Goal: Information Seeking & Learning: Learn about a topic

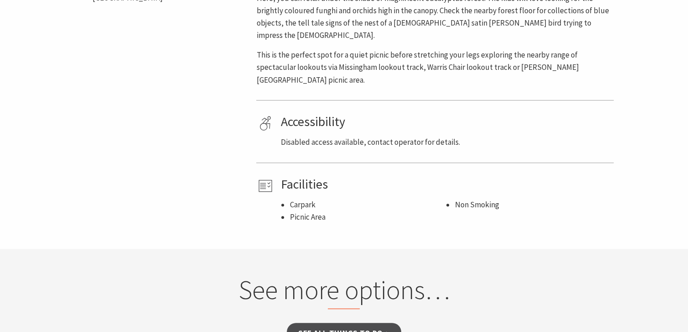
scroll to position [775, 0]
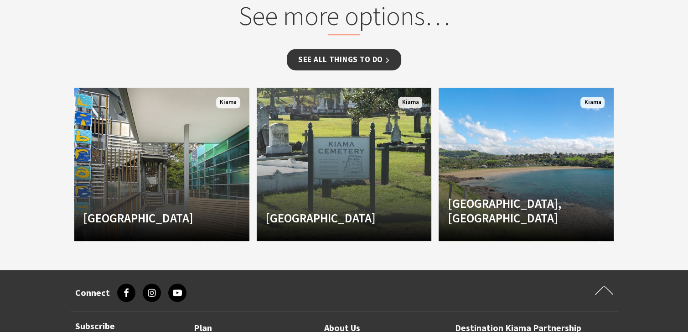
click at [378, 49] on link "See all Things To Do" at bounding box center [344, 59] width 114 height 21
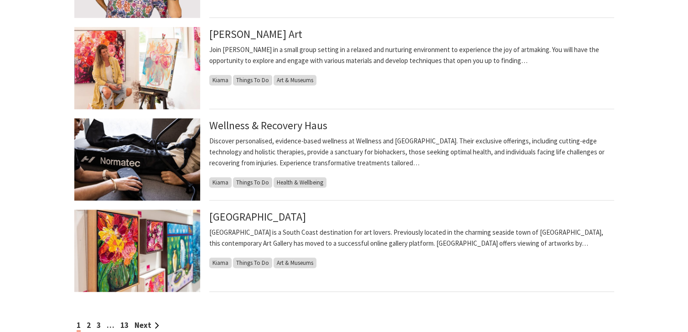
scroll to position [1003, 0]
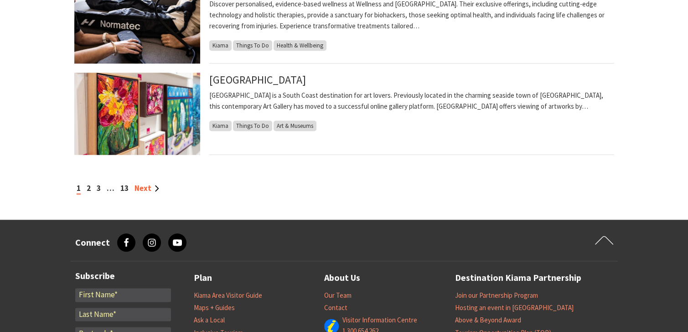
click at [144, 188] on link "Next" at bounding box center [147, 188] width 25 height 10
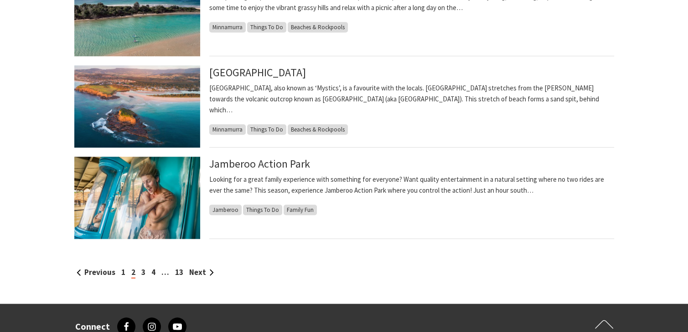
scroll to position [958, 0]
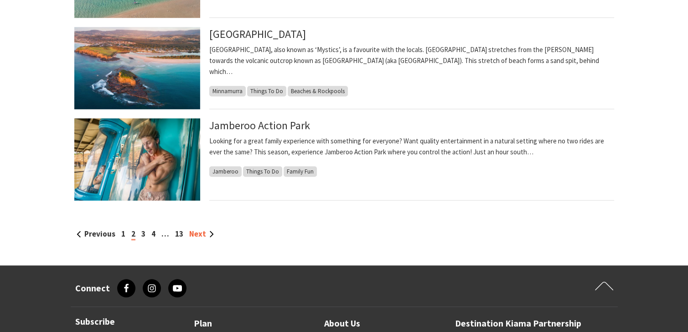
click at [202, 232] on link "Next" at bounding box center [201, 233] width 25 height 10
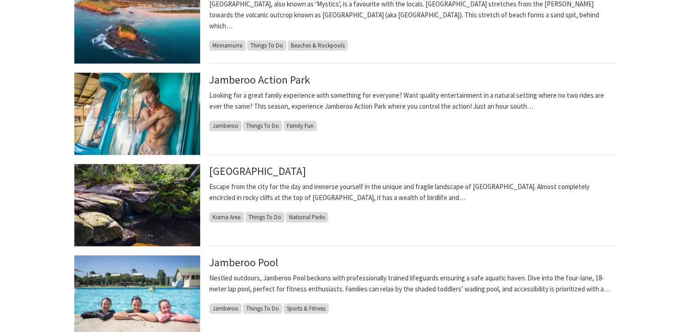
scroll to position [1003, 0]
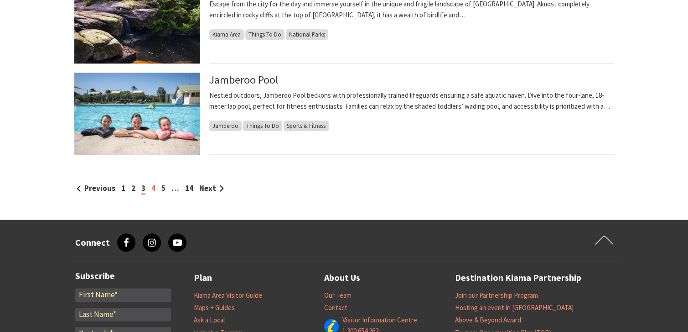
click at [151, 189] on link "4" at bounding box center [153, 188] width 4 height 10
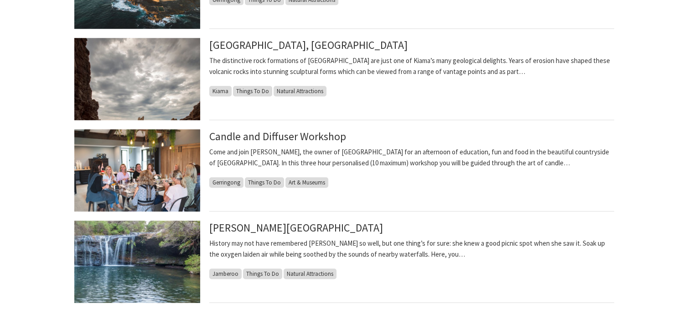
scroll to position [958, 0]
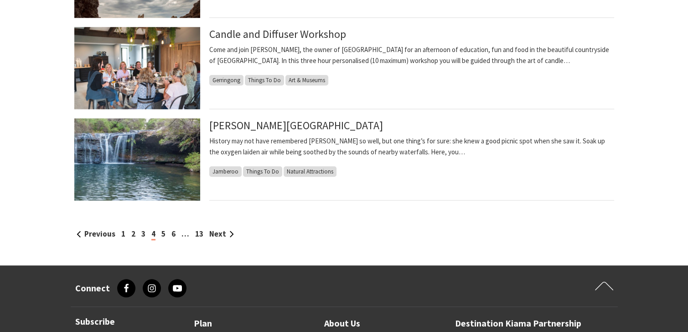
click at [165, 234] on div "Previous 1 2 3 4 5 6 … 13 Next" at bounding box center [344, 234] width 540 height 12
click at [161, 236] on link "5" at bounding box center [163, 233] width 4 height 10
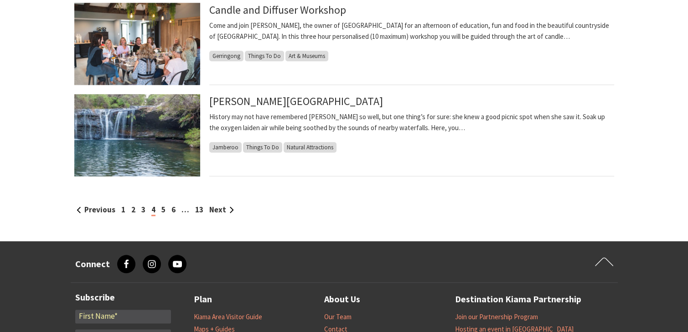
scroll to position [1003, 0]
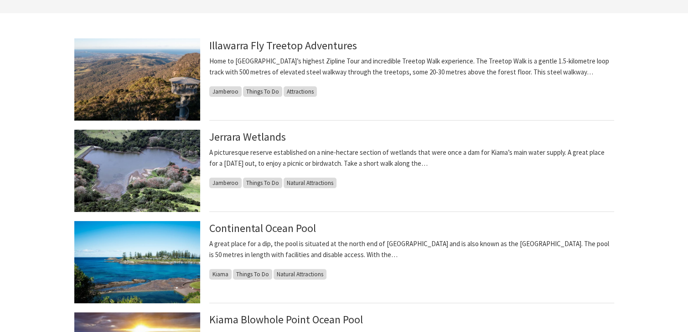
scroll to position [228, 0]
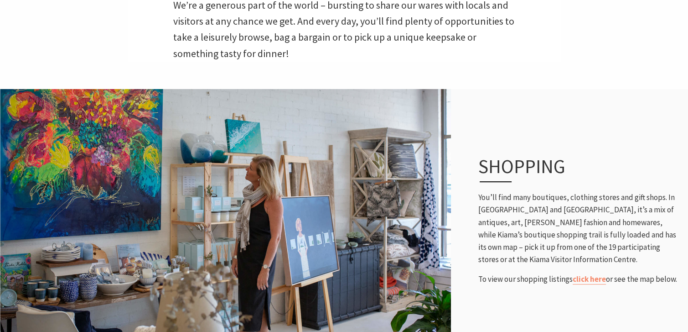
scroll to position [319, 0]
